Goal: Information Seeking & Learning: Check status

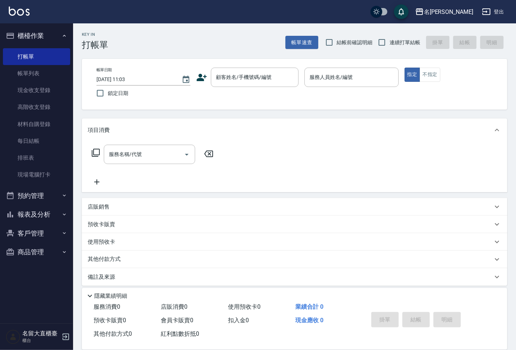
click at [36, 217] on button "報表及分析" at bounding box center [36, 214] width 67 height 19
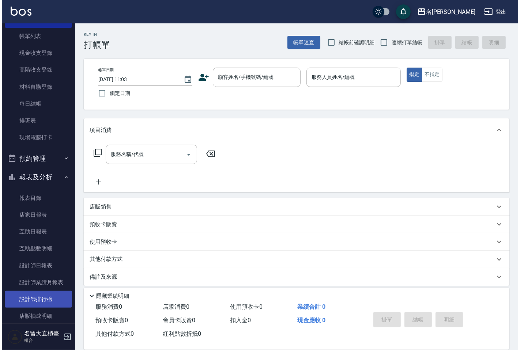
scroll to position [87, 0]
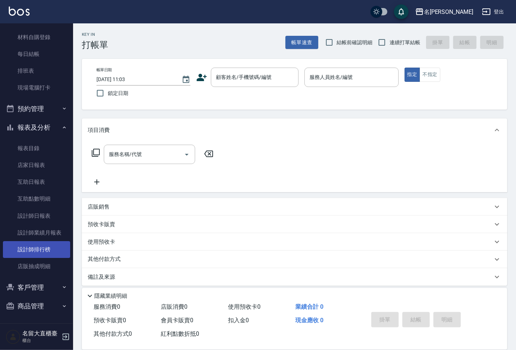
click at [51, 251] on link "設計師排行榜" at bounding box center [36, 249] width 67 height 17
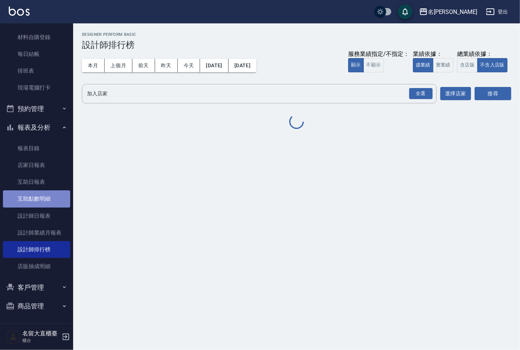
click at [55, 206] on link "互助點數明細" at bounding box center [36, 198] width 67 height 17
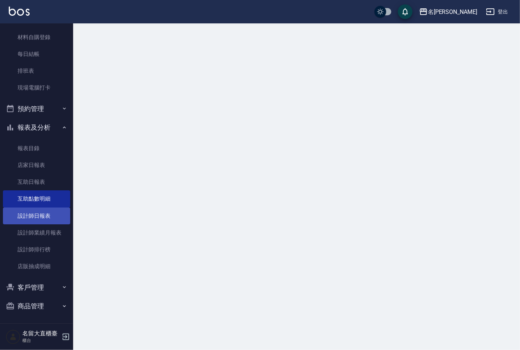
click at [57, 214] on link "設計師日報表" at bounding box center [36, 216] width 67 height 17
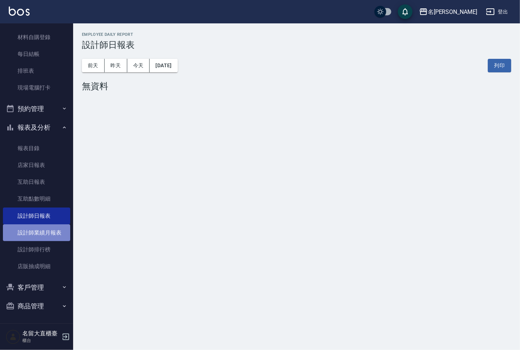
click at [54, 238] on link "設計師業績月報表" at bounding box center [36, 232] width 67 height 17
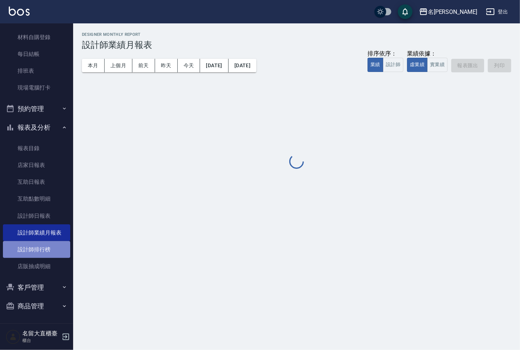
click at [54, 244] on link "設計師排行榜" at bounding box center [36, 249] width 67 height 17
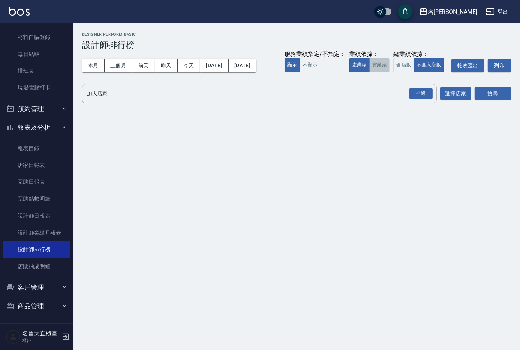
click at [384, 69] on button "實業績" at bounding box center [379, 65] width 20 height 14
click at [379, 88] on input "加入店家" at bounding box center [253, 93] width 337 height 13
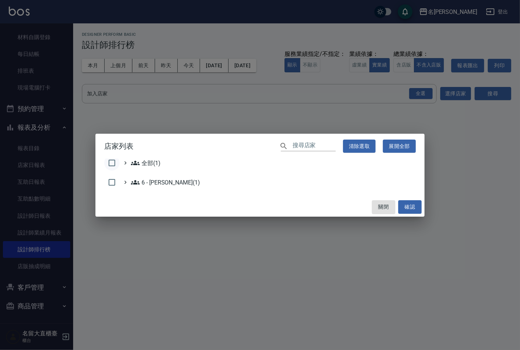
drag, startPoint x: 114, startPoint y: 162, endPoint x: 118, endPoint y: 162, distance: 4.4
click at [115, 162] on input "checkbox" at bounding box center [111, 162] width 15 height 15
checkbox input "true"
click at [410, 209] on button "確認" at bounding box center [409, 207] width 23 height 14
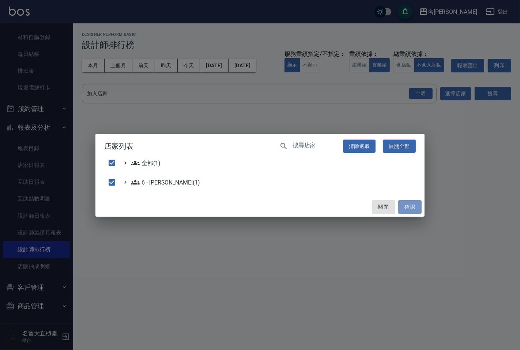
checkbox input "false"
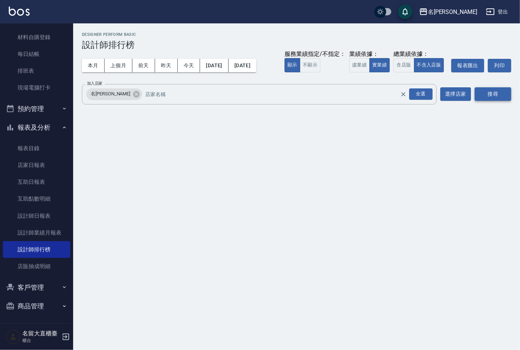
click at [488, 99] on button "搜尋" at bounding box center [492, 94] width 37 height 14
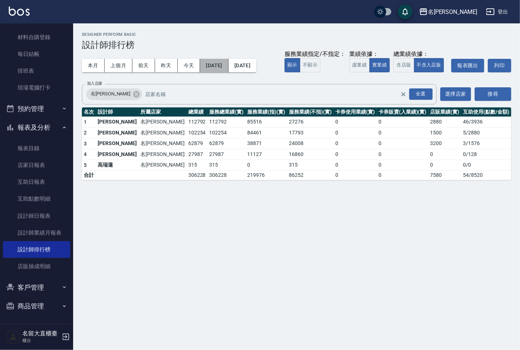
click at [228, 66] on button "[DATE]" at bounding box center [214, 66] width 28 height 14
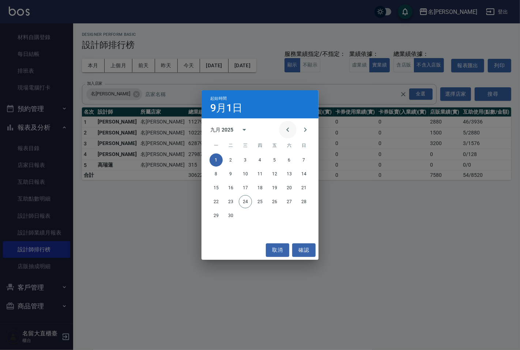
click at [287, 130] on icon "Previous month" at bounding box center [287, 129] width 9 height 9
click at [273, 155] on button "1" at bounding box center [274, 160] width 13 height 13
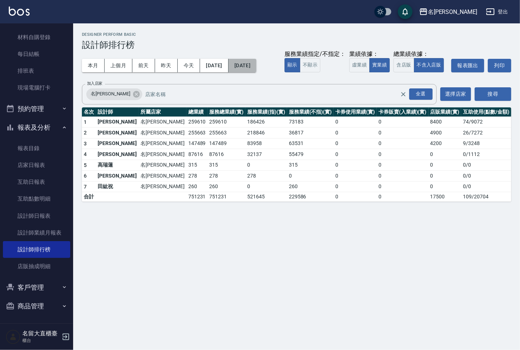
click at [256, 62] on button "[DATE]" at bounding box center [242, 66] width 28 height 14
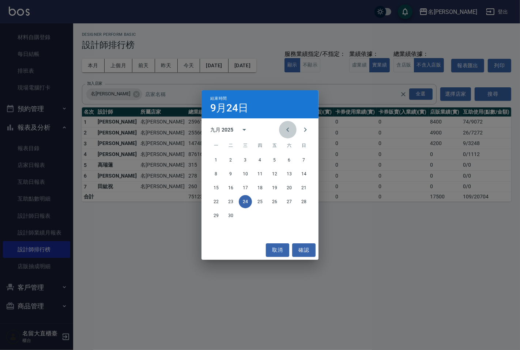
click at [284, 129] on icon "Previous month" at bounding box center [287, 129] width 9 height 9
click at [303, 202] on button "24" at bounding box center [303, 201] width 13 height 13
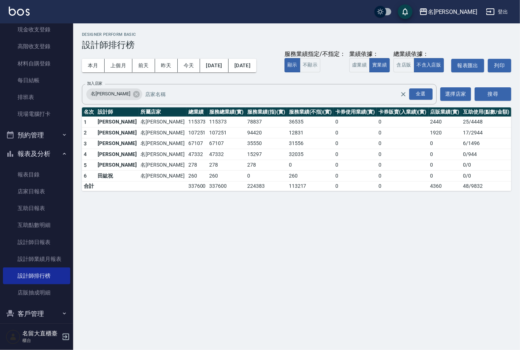
scroll to position [46, 0]
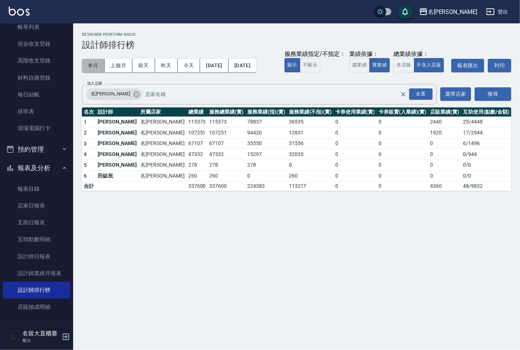
click at [95, 63] on button "本月" at bounding box center [93, 66] width 23 height 14
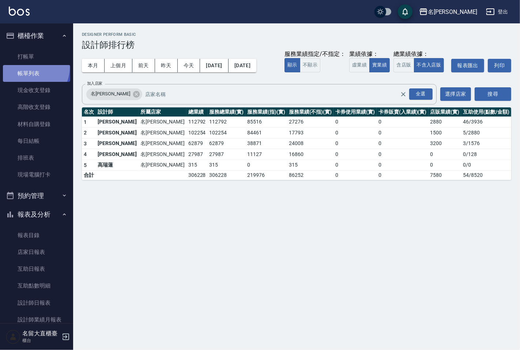
click at [28, 67] on link "帳單列表" at bounding box center [36, 73] width 67 height 17
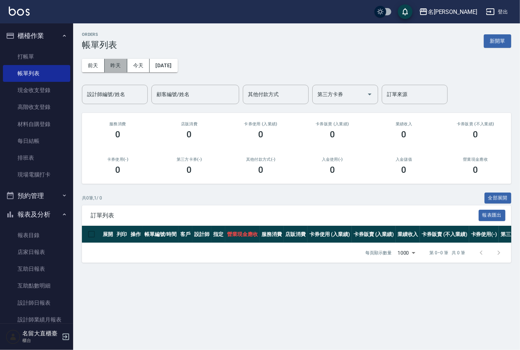
click at [118, 65] on button "昨天" at bounding box center [116, 66] width 23 height 14
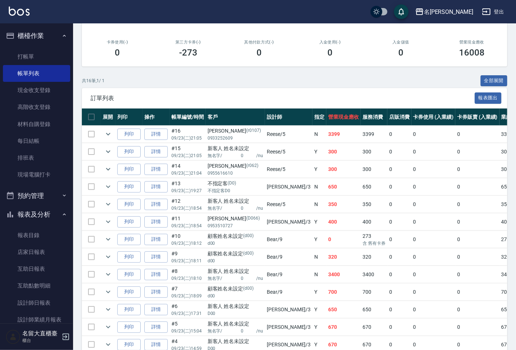
scroll to position [122, 0]
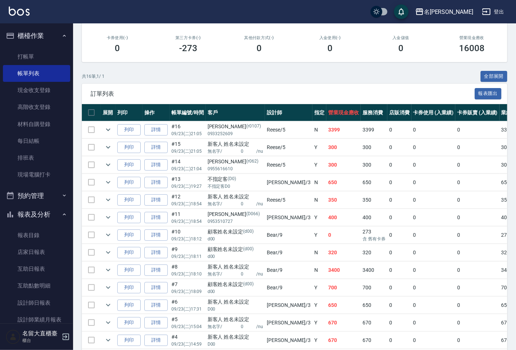
click at [465, 238] on td "0" at bounding box center [477, 235] width 44 height 17
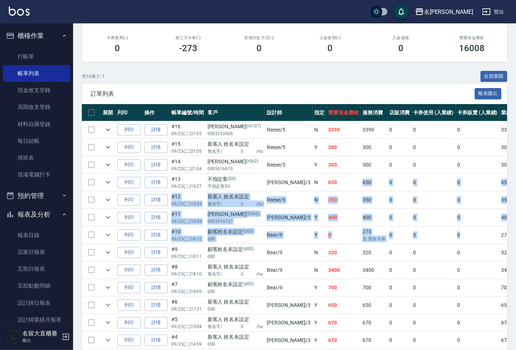
drag, startPoint x: 446, startPoint y: 232, endPoint x: 327, endPoint y: 137, distance: 152.3
click at [322, 163] on tbody "列印 詳情 #16 09/23 (二) 21:05 [PERSON_NAME](r0107) 0933252609 [PERSON_NAME] /5 N 33…" at bounding box center [413, 261] width 663 height 281
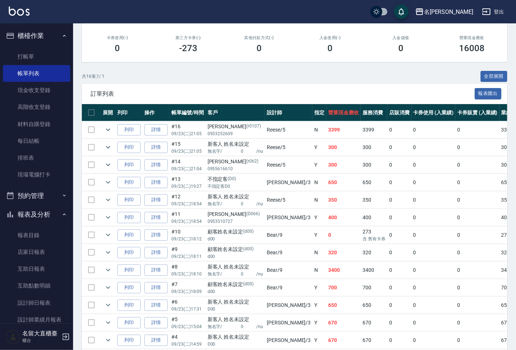
click at [351, 90] on span "訂單列表" at bounding box center [283, 93] width 384 height 7
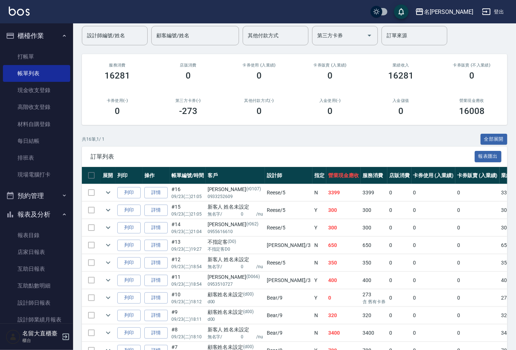
scroll to position [41, 0]
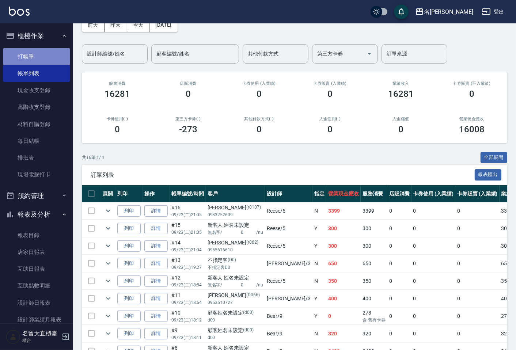
click at [57, 59] on link "打帳單" at bounding box center [36, 56] width 67 height 17
